Goal: Task Accomplishment & Management: Manage account settings

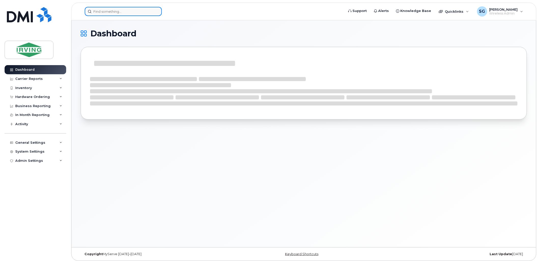
click at [110, 12] on input at bounding box center [123, 11] width 77 height 9
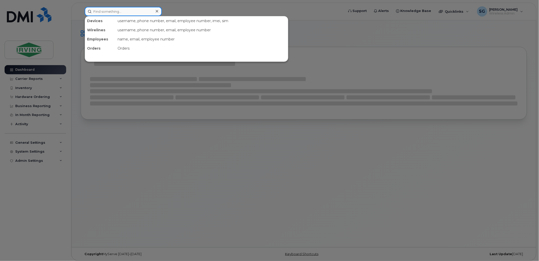
paste input "9022407762"
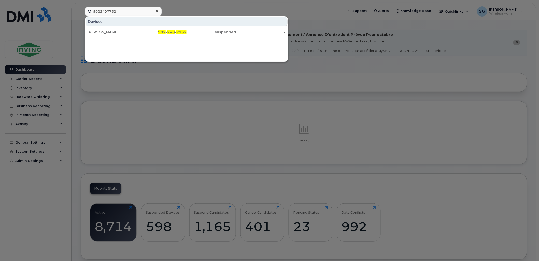
click at [170, 95] on div at bounding box center [269, 130] width 539 height 261
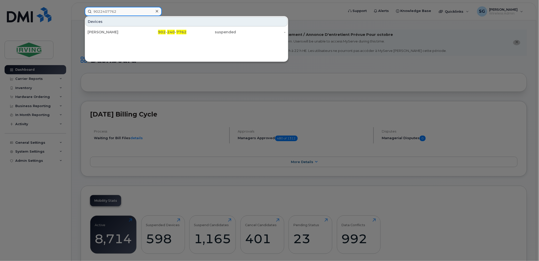
click at [117, 12] on input "9022407762" at bounding box center [123, 11] width 77 height 9
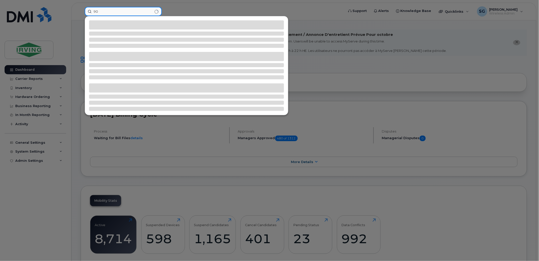
type input "9"
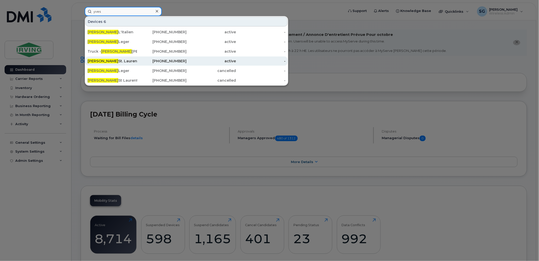
type input "yves"
click at [140, 63] on div "506-271-3653" at bounding box center [162, 61] width 50 height 5
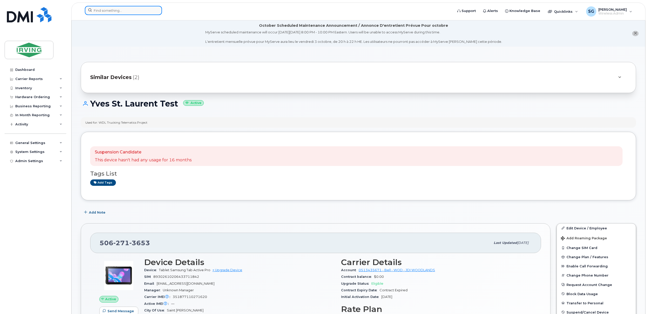
click at [106, 10] on input at bounding box center [123, 10] width 77 height 9
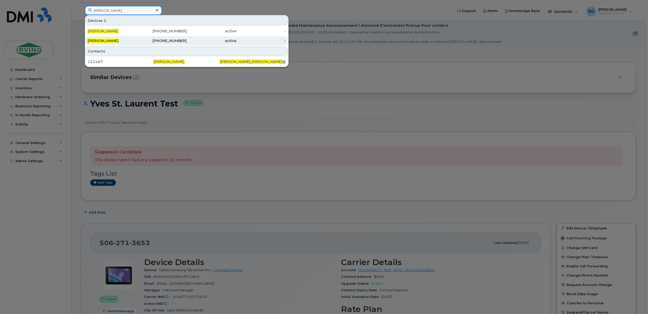
type input "andrew mcaloon"
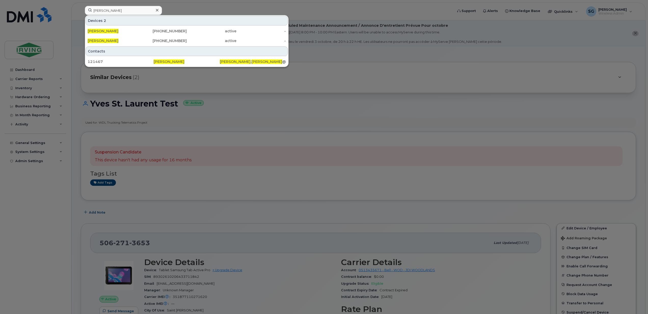
drag, startPoint x: 122, startPoint y: 38, endPoint x: 155, endPoint y: 51, distance: 35.2
click at [122, 38] on div "[PERSON_NAME]" at bounding box center [113, 40] width 50 height 9
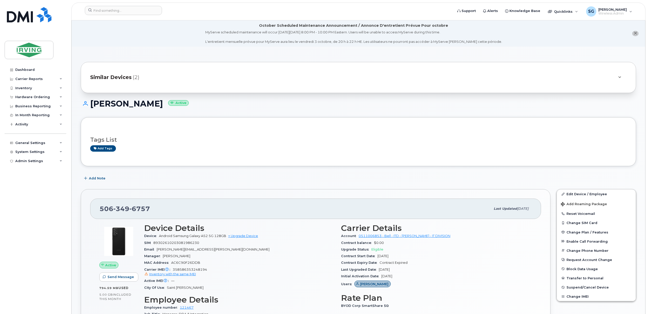
click at [125, 78] on span "Similar Devices" at bounding box center [111, 77] width 42 height 7
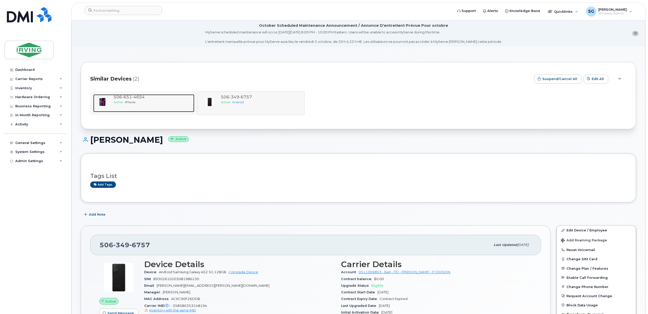
click at [127, 95] on span "651" at bounding box center [127, 96] width 10 height 5
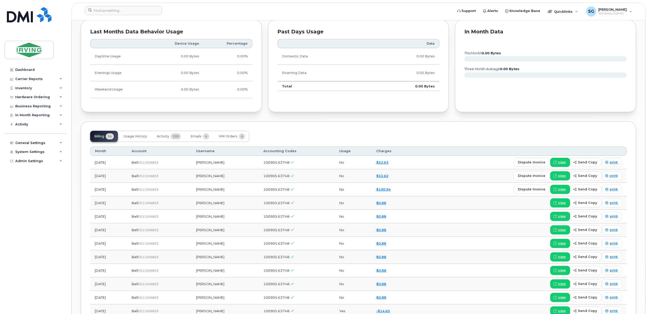
scroll to position [408, 0]
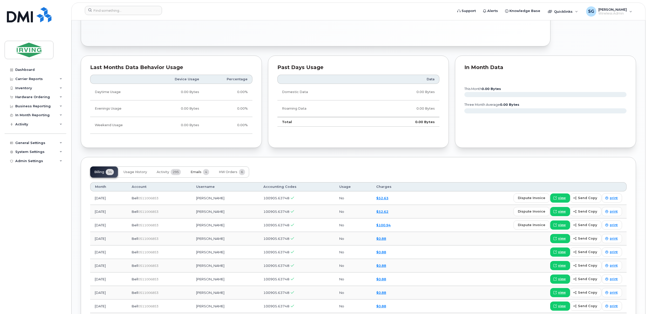
click at [199, 174] on span "Emails" at bounding box center [196, 172] width 11 height 4
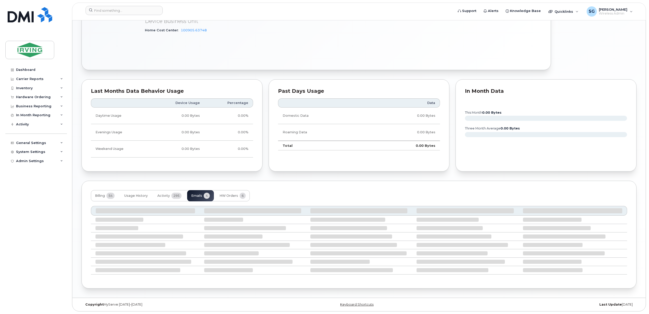
scroll to position [363, 0]
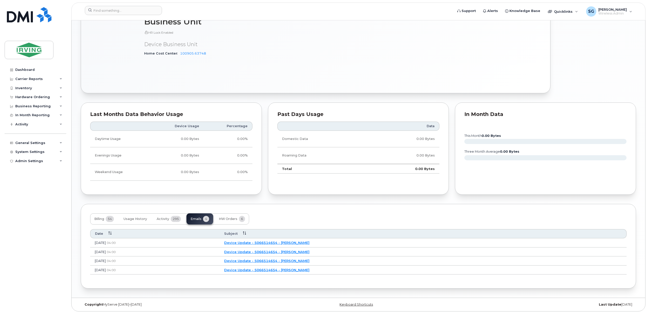
click at [309, 243] on link "Device Update - 5066514654 - JD Irving" at bounding box center [266, 242] width 85 height 4
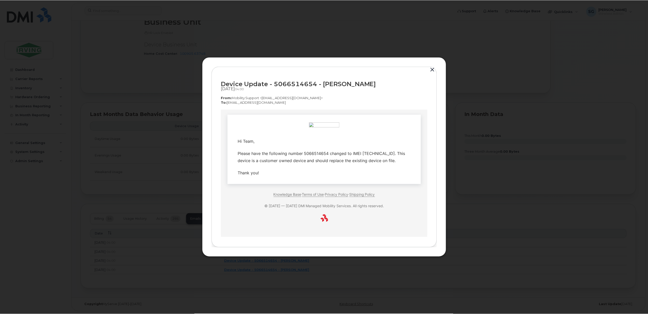
scroll to position [0, 0]
click at [433, 68] on button "button" at bounding box center [433, 69] width 8 height 7
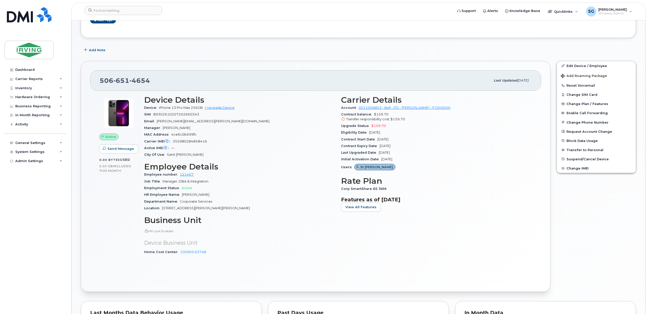
scroll to position [159, 0]
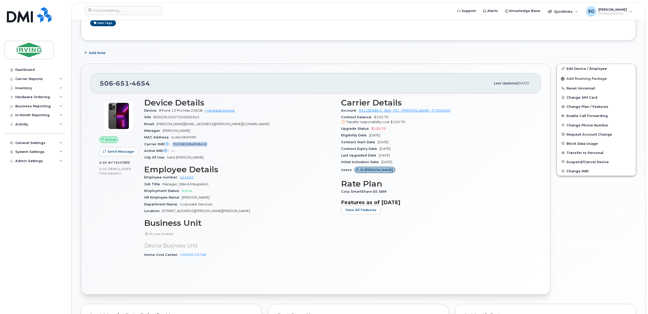
drag, startPoint x: 210, startPoint y: 144, endPoint x: 172, endPoint y: 143, distance: 38.0
click at [172, 143] on div "Carrier IMEI Carrier IMEI is reported during the last billing cycle or change o…" at bounding box center [239, 144] width 191 height 7
copy span "355980284858416"
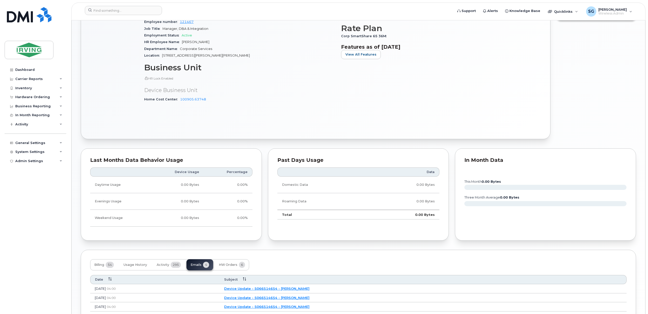
scroll to position [363, 0]
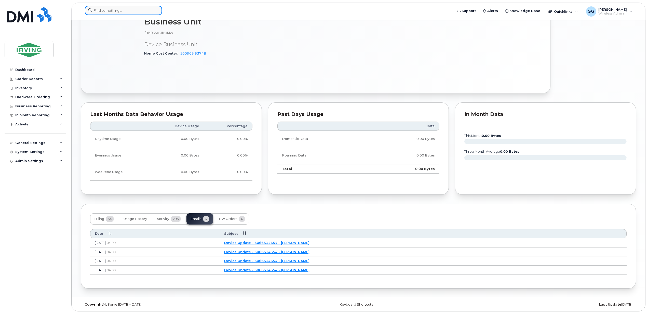
click at [120, 11] on input at bounding box center [123, 10] width 77 height 9
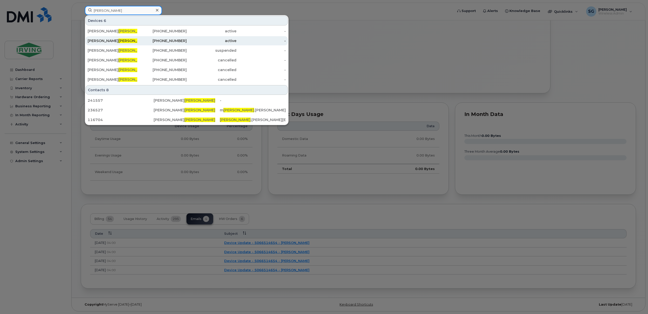
type input "eisner"
click at [118, 42] on span "Eisner" at bounding box center [133, 40] width 31 height 5
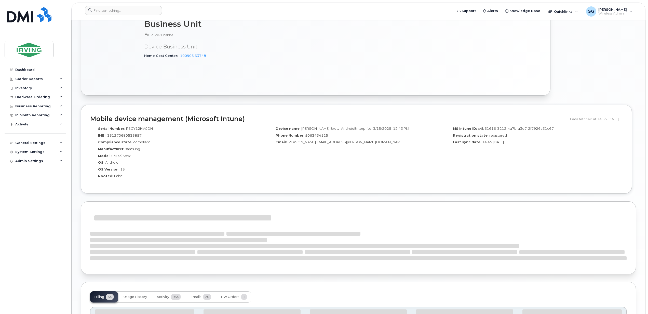
scroll to position [428, 0]
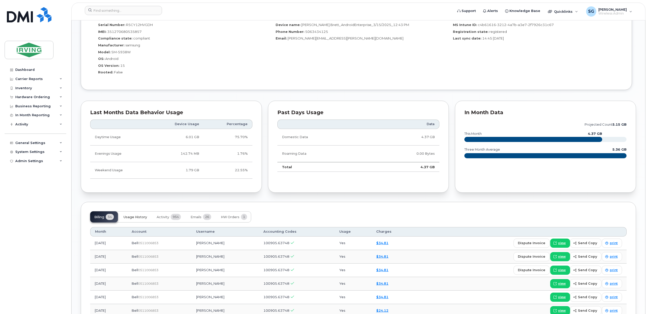
click at [132, 219] on span "Usage History" at bounding box center [135, 217] width 23 height 4
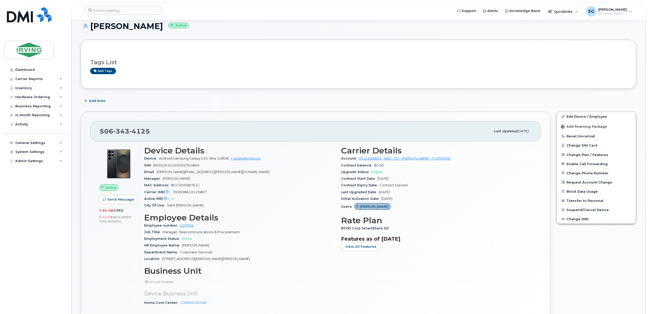
scroll to position [0, 0]
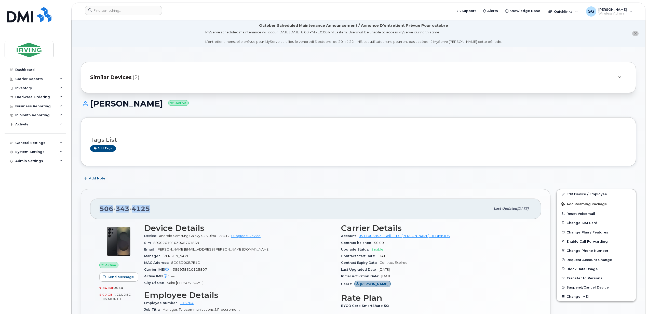
drag, startPoint x: 159, startPoint y: 210, endPoint x: 92, endPoint y: 211, distance: 67.3
click at [92, 211] on div "506 343 4125 Last updated Sep 23, 2025" at bounding box center [315, 208] width 451 height 20
copy span "506 343 4125"
click at [60, 97] on icon at bounding box center [61, 97] width 3 height 3
click at [52, 88] on div "Inventory" at bounding box center [36, 88] width 62 height 9
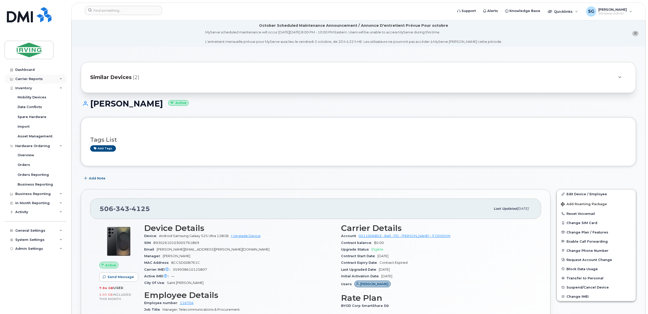
click at [50, 79] on div "Carrier Reports" at bounding box center [36, 78] width 62 height 9
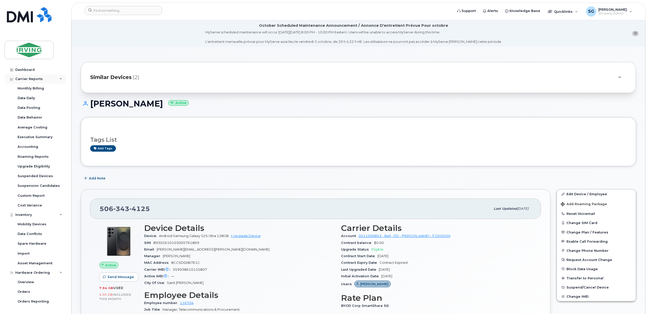
click at [61, 79] on div "Carrier Reports" at bounding box center [36, 78] width 62 height 9
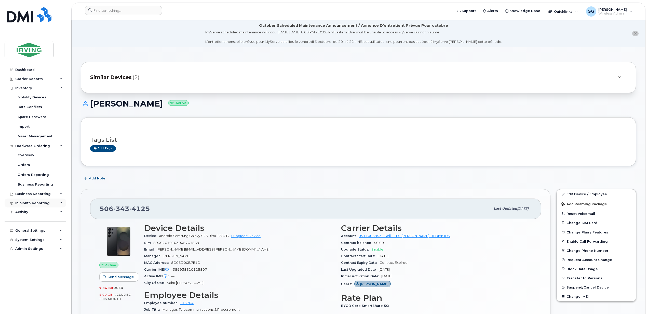
click at [36, 198] on div "In Month Reporting" at bounding box center [36, 202] width 62 height 9
click at [39, 195] on div "Business Reporting" at bounding box center [32, 194] width 35 height 4
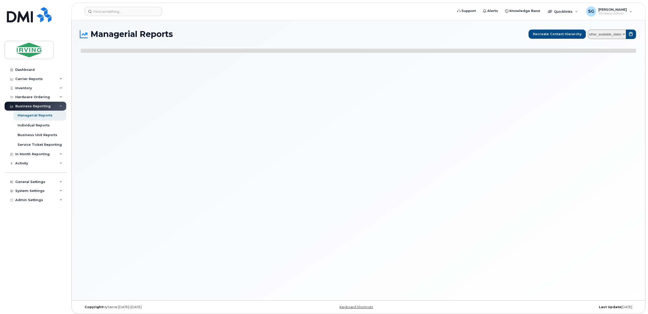
select select
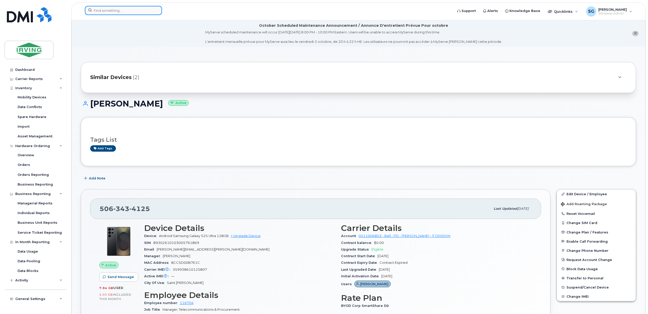
click at [112, 11] on input at bounding box center [123, 10] width 77 height 9
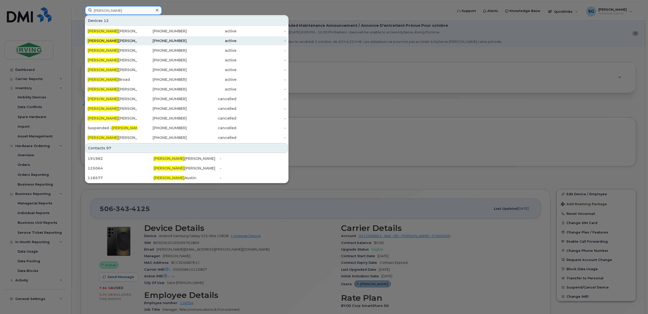
type input "[PERSON_NAME]"
click at [112, 43] on div "[PERSON_NAME]" at bounding box center [113, 40] width 50 height 5
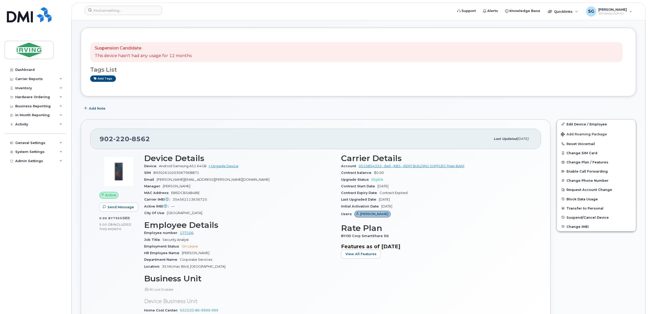
scroll to position [136, 0]
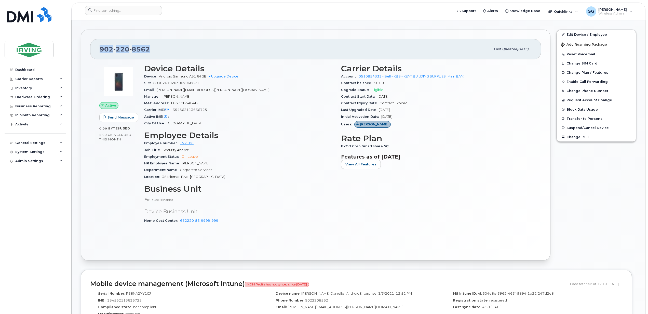
drag, startPoint x: 155, startPoint y: 51, endPoint x: 98, endPoint y: 50, distance: 57.1
click at [98, 50] on div "902 220 8562 Last updated Mar 31, 2025" at bounding box center [315, 49] width 451 height 20
copy span "902 220 8562"
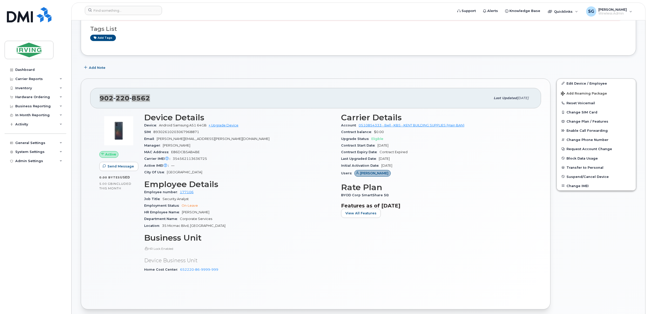
scroll to position [68, 0]
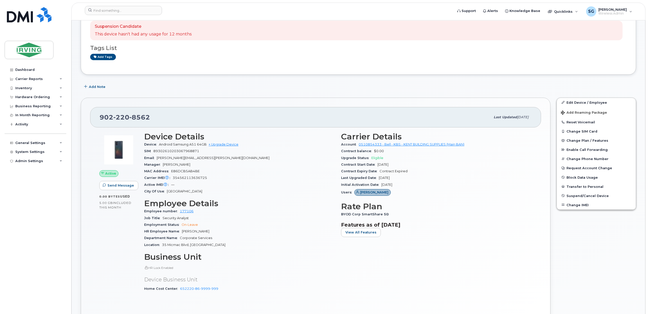
drag, startPoint x: 263, startPoint y: 70, endPoint x: 268, endPoint y: 80, distance: 11.9
click at [263, 71] on div "Suspension Candidate This device hasn't had any usage for 12 months Tags List A…" at bounding box center [358, 40] width 555 height 69
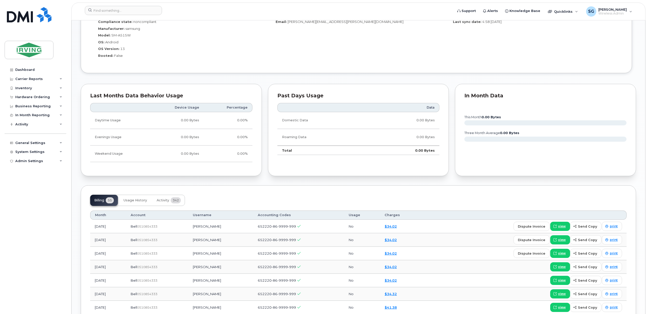
scroll to position [509, 0]
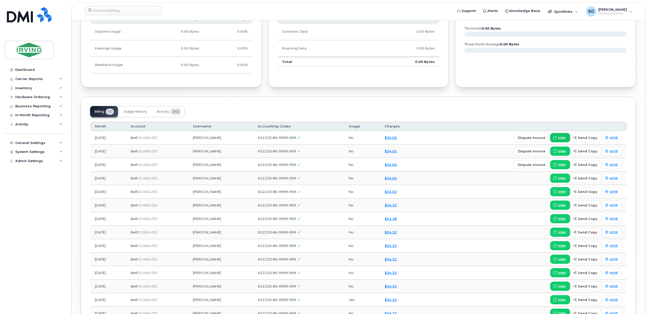
click at [563, 140] on span "view" at bounding box center [562, 137] width 8 height 5
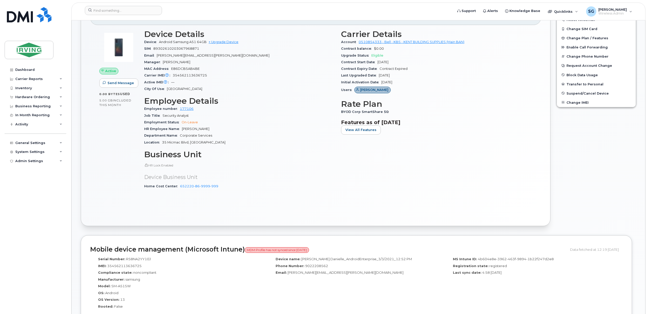
scroll to position [68, 0]
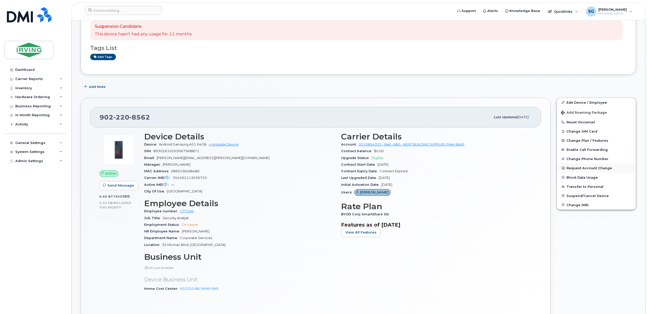
click at [591, 169] on button "Request Account Change" at bounding box center [596, 167] width 79 height 9
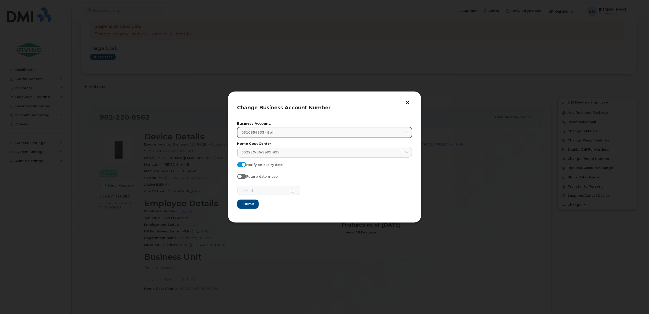
click at [295, 134] on div "0510854333 - Bell" at bounding box center [325, 132] width 166 height 5
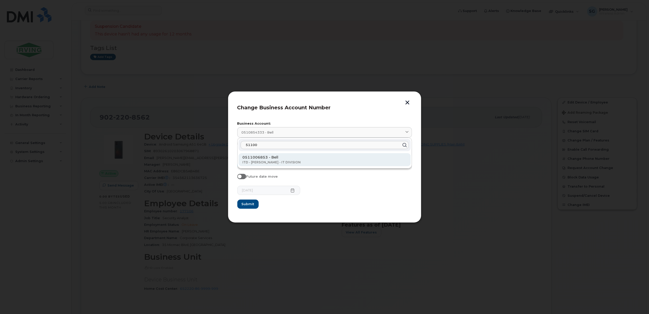
type input "51100"
click at [272, 159] on p "0511006853 - Bell" at bounding box center [325, 157] width 164 height 5
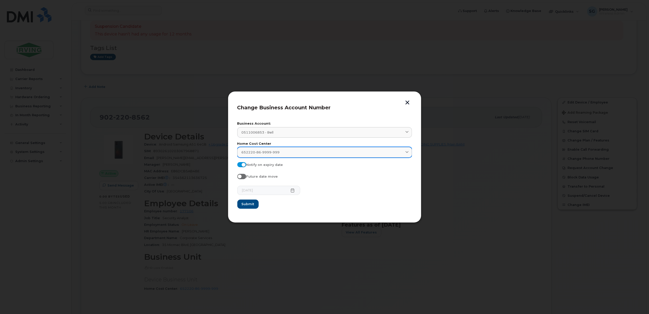
drag, startPoint x: 270, startPoint y: 151, endPoint x: 241, endPoint y: 151, distance: 29.5
click at [241, 151] on link "652220-86-9999-999" at bounding box center [324, 152] width 175 height 10
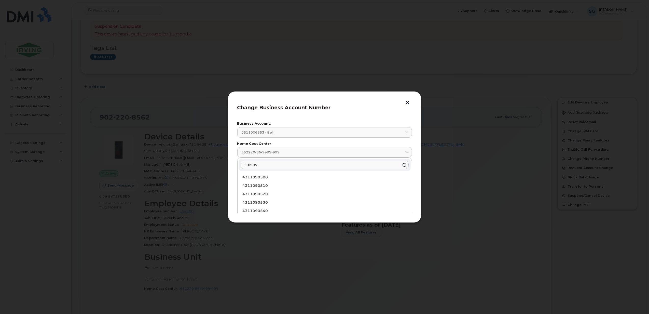
type input "10905"
click at [408, 101] on button "button" at bounding box center [408, 102] width 8 height 5
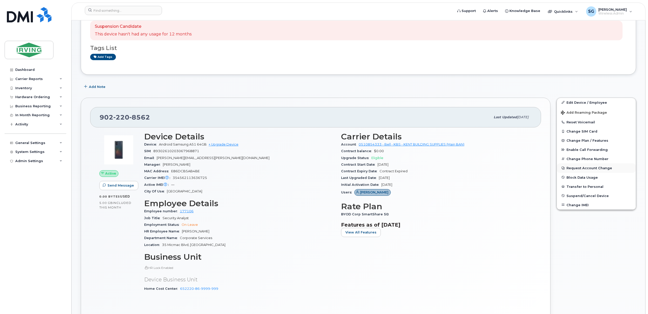
click at [575, 169] on button "Request Account Change" at bounding box center [596, 167] width 79 height 9
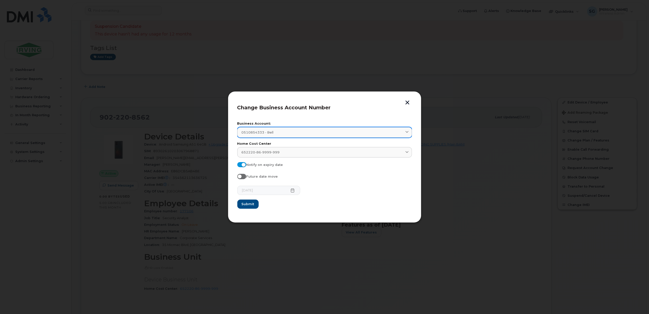
click at [284, 133] on div "0510854333 - Bell" at bounding box center [325, 132] width 166 height 5
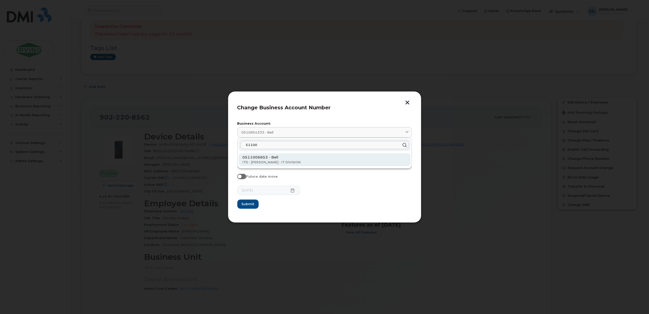
type input "51100"
click at [282, 162] on p "ITD - [PERSON_NAME] - IT DIVISION" at bounding box center [325, 162] width 164 height 5
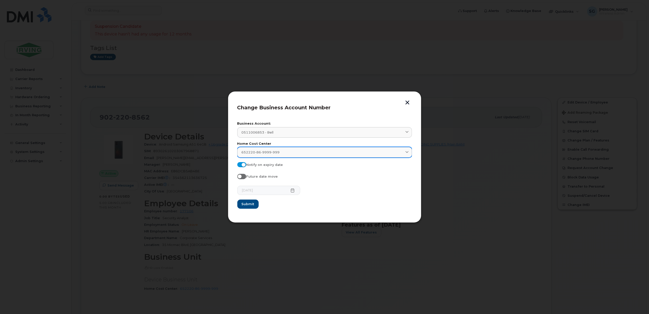
click at [267, 152] on span "652220-86-9999-999" at bounding box center [261, 152] width 38 height 5
paste input "100905.63748"
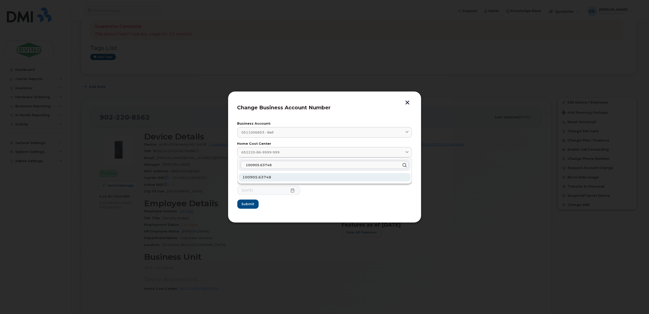
type input "100905.63748"
click at [259, 177] on span "100905.63748" at bounding box center [257, 177] width 29 height 5
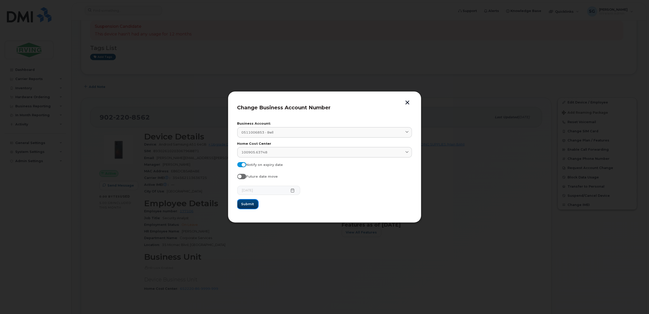
click at [246, 202] on span "Submit" at bounding box center [247, 203] width 13 height 5
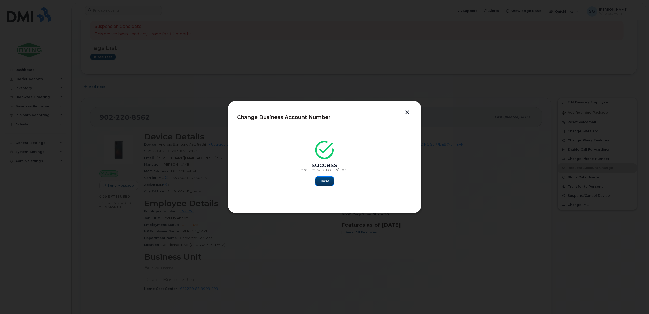
click at [320, 179] on span "Close" at bounding box center [325, 181] width 10 height 5
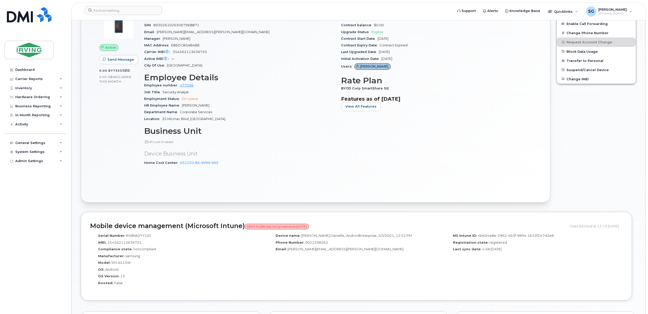
scroll to position [102, 0]
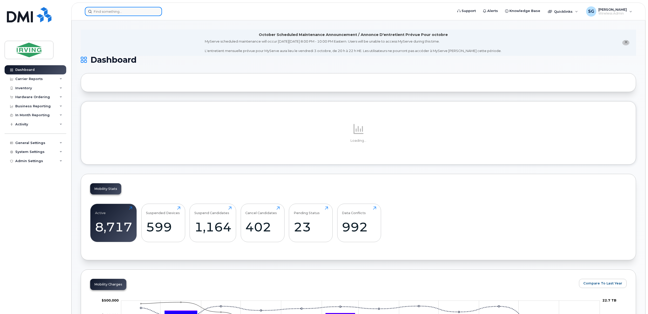
click at [111, 12] on input at bounding box center [123, 11] width 77 height 9
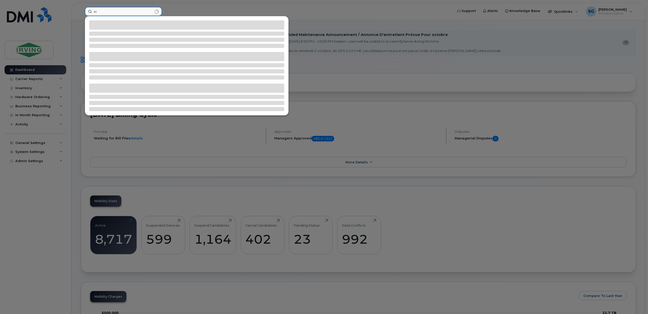
type input "e"
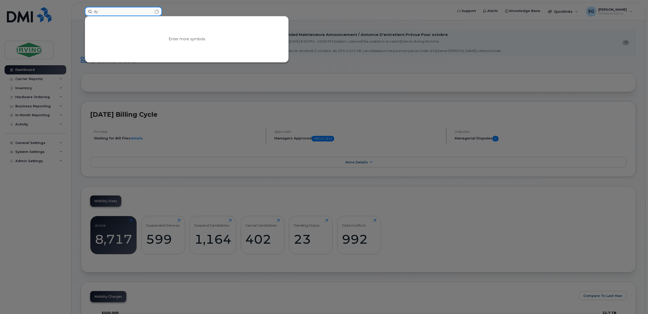
type input "d"
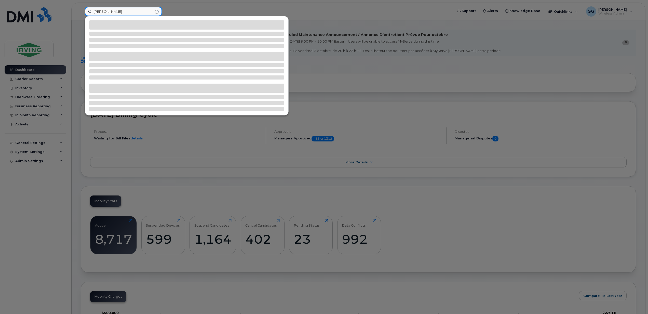
drag, startPoint x: 126, startPoint y: 13, endPoint x: 84, endPoint y: 12, distance: 42.3
click at [84, 12] on div "steve mackellar" at bounding box center [267, 11] width 373 height 9
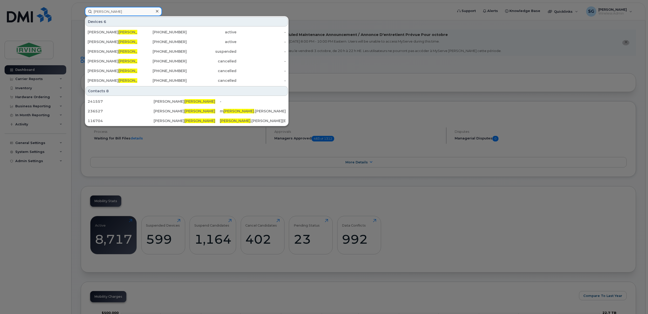
drag, startPoint x: 105, startPoint y: 13, endPoint x: 87, endPoint y: 12, distance: 18.1
click at [87, 12] on input "eisner" at bounding box center [123, 11] width 77 height 9
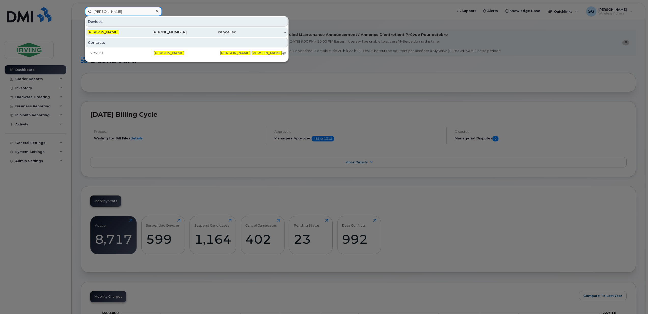
type input "dylan ramsay"
click at [111, 30] on div "[PERSON_NAME]" at bounding box center [113, 32] width 50 height 9
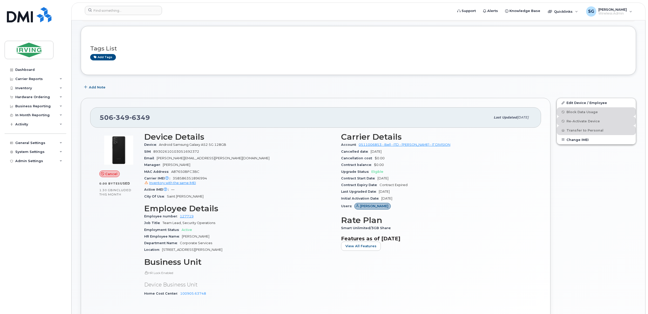
scroll to position [68, 0]
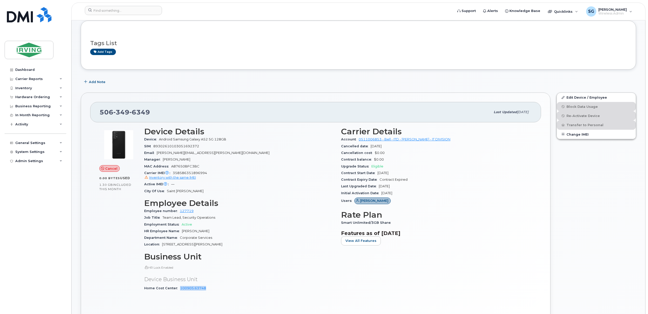
drag, startPoint x: 205, startPoint y: 290, endPoint x: 177, endPoint y: 289, distance: 27.8
click at [177, 289] on div "Home Cost Center 100905.63748" at bounding box center [239, 288] width 191 height 7
copy link "100905.63748"
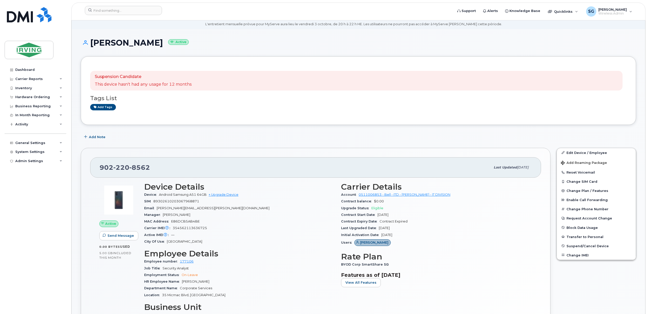
scroll to position [34, 0]
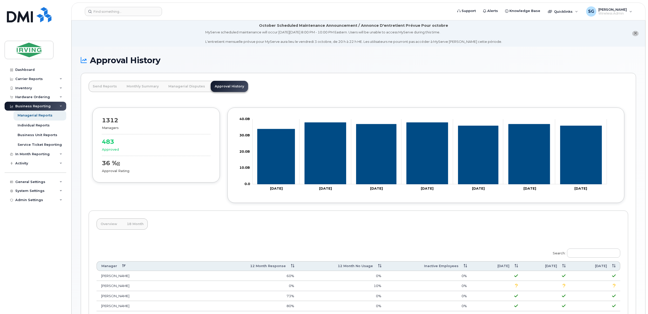
click at [588, 258] on label "Search:" at bounding box center [584, 252] width 71 height 14
click at [588, 258] on input "Search:" at bounding box center [593, 252] width 53 height 9
type input "c"
type input "s"
type input "m"
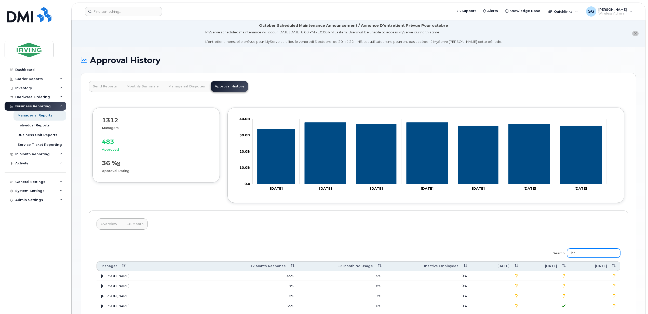
type input "b"
type input "p"
click at [145, 88] on link "Monthly Summary" at bounding box center [143, 86] width 40 height 11
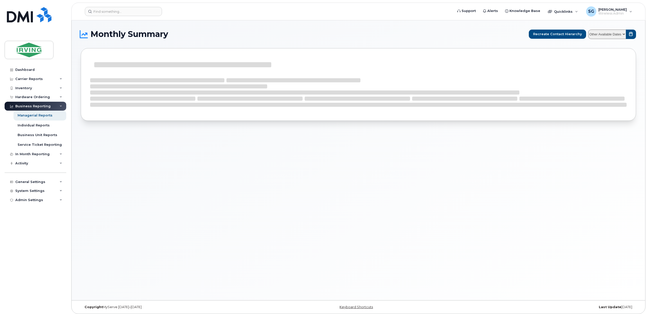
select select
